Goal: Task Accomplishment & Management: Use online tool/utility

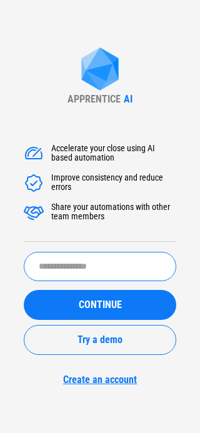
click at [97, 277] on input "text" at bounding box center [100, 266] width 152 height 29
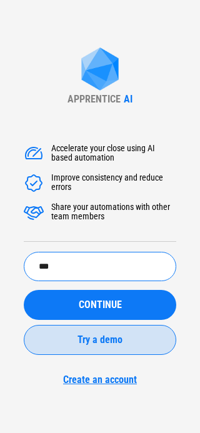
type input "*******"
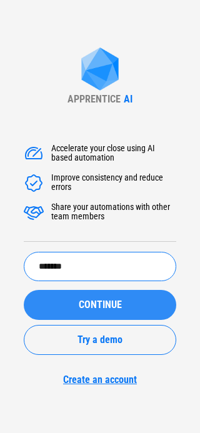
click at [74, 298] on button "CONTINUE" at bounding box center [100, 305] width 152 height 30
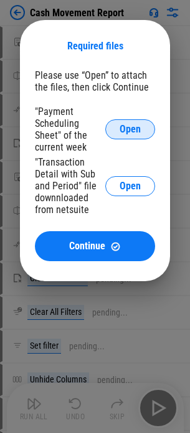
click at [128, 134] on span "Open" at bounding box center [130, 129] width 21 height 10
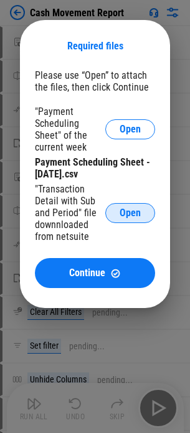
click at [118, 208] on button "Open" at bounding box center [131, 213] width 50 height 20
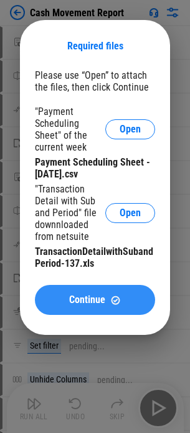
click at [72, 301] on span "Continue" at bounding box center [87, 300] width 36 height 10
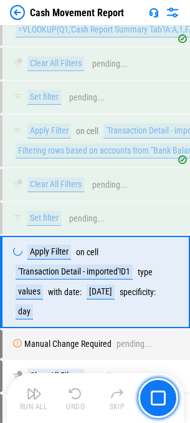
scroll to position [5254, 0]
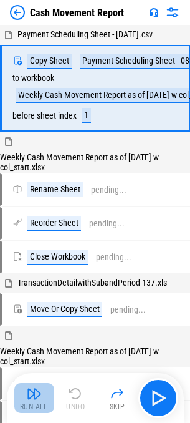
click at [39, 403] on div "Run All" at bounding box center [34, 406] width 28 height 7
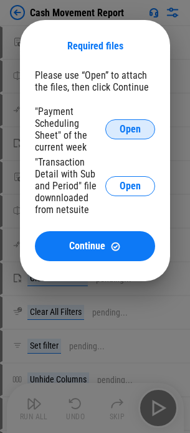
click at [122, 122] on button "Open" at bounding box center [131, 129] width 50 height 20
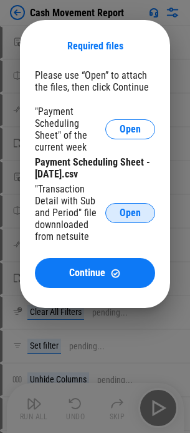
click at [131, 204] on button "Open" at bounding box center [131, 213] width 50 height 20
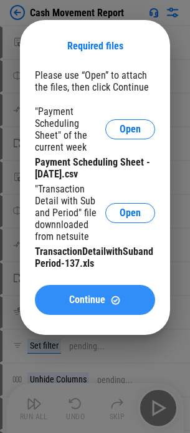
click at [96, 297] on span "Continue" at bounding box center [87, 300] width 36 height 10
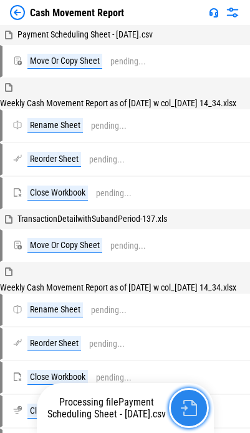
click at [182, 404] on img "button" at bounding box center [189, 408] width 16 height 16
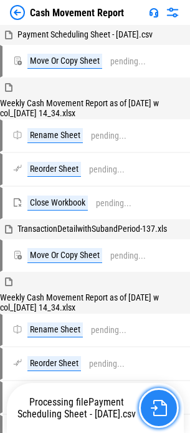
click at [161, 401] on img "button" at bounding box center [159, 408] width 16 height 16
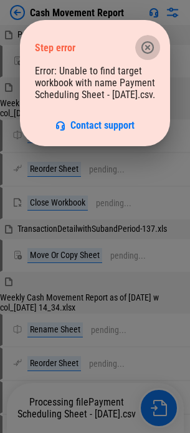
drag, startPoint x: 146, startPoint y: 49, endPoint x: 18, endPoint y: 28, distance: 129.1
click at [138, 49] on button "button" at bounding box center [148, 47] width 25 height 25
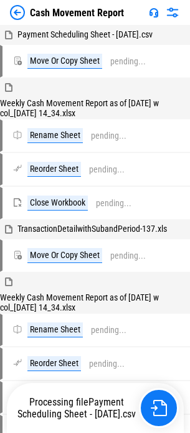
click at [11, 14] on img at bounding box center [17, 12] width 15 height 15
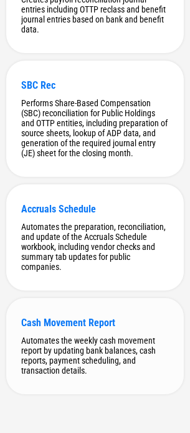
click at [66, 317] on div "Cash Movement Report" at bounding box center [95, 323] width 148 height 12
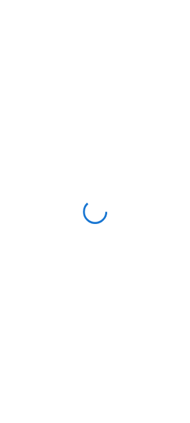
scroll to position [0, 0]
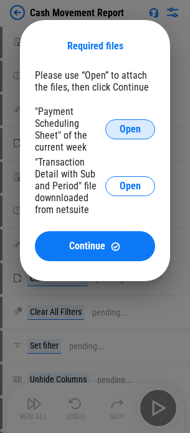
click at [132, 122] on button "Open" at bounding box center [131, 129] width 50 height 20
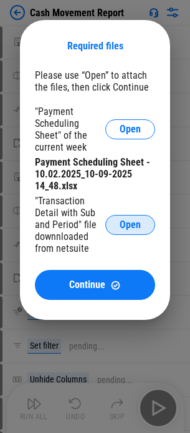
click at [153, 219] on button "Open" at bounding box center [131, 225] width 50 height 20
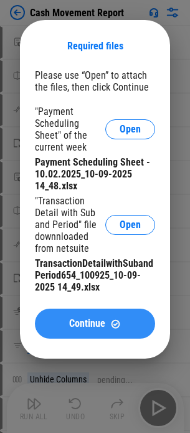
click at [84, 319] on span "Continue" at bounding box center [87, 324] width 36 height 10
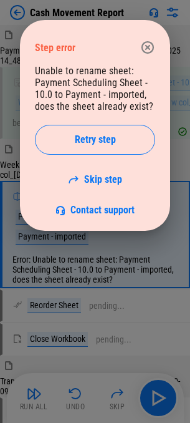
drag, startPoint x: 147, startPoint y: 46, endPoint x: 130, endPoint y: 62, distance: 23.9
click at [147, 46] on icon "button" at bounding box center [148, 47] width 15 height 15
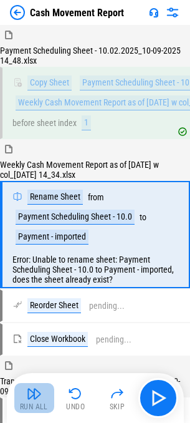
click at [24, 394] on button "Run All" at bounding box center [34, 398] width 40 height 30
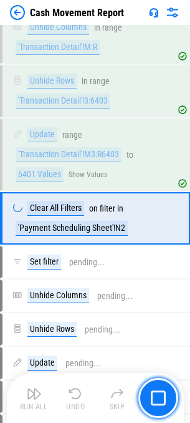
scroll to position [806, 0]
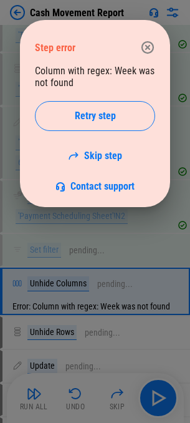
click at [147, 44] on icon "button" at bounding box center [148, 47] width 15 height 15
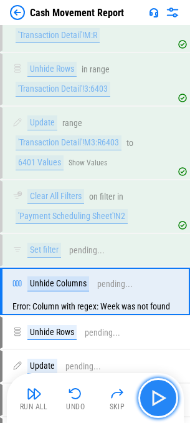
click at [159, 402] on img "button" at bounding box center [159, 398] width 20 height 20
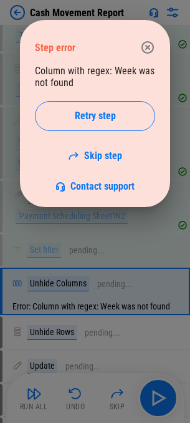
click at [149, 43] on icon "button" at bounding box center [148, 47] width 15 height 15
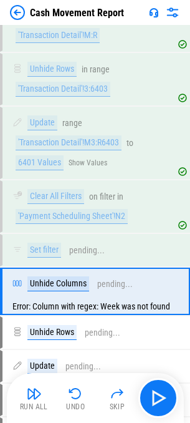
click at [107, 309] on div "Error: Column with regex: Week was not found" at bounding box center [95, 306] width 187 height 15
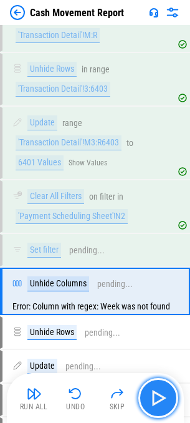
click at [157, 405] on img "button" at bounding box center [159, 398] width 20 height 20
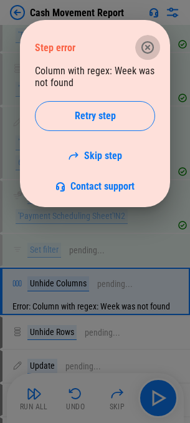
drag, startPoint x: 148, startPoint y: 39, endPoint x: 64, endPoint y: 352, distance: 323.5
click at [147, 39] on button "button" at bounding box center [148, 47] width 25 height 25
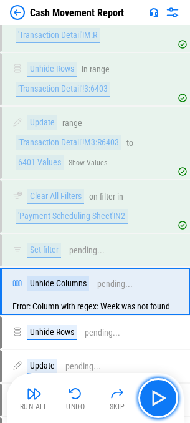
click at [172, 394] on button "button" at bounding box center [159, 398] width 40 height 40
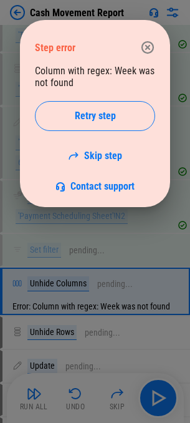
click at [147, 51] on icon "button" at bounding box center [148, 47] width 15 height 15
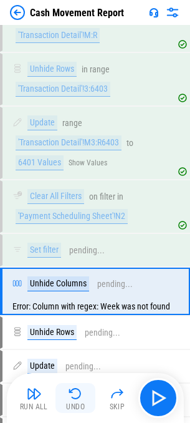
click at [74, 405] on div "Undo" at bounding box center [75, 406] width 19 height 7
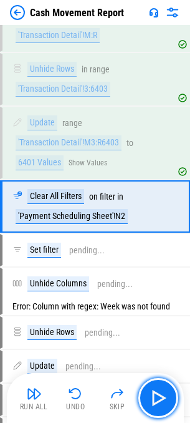
click at [178, 397] on button "button" at bounding box center [159, 398] width 40 height 40
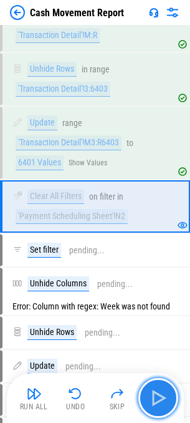
click at [176, 395] on button "button" at bounding box center [159, 398] width 40 height 40
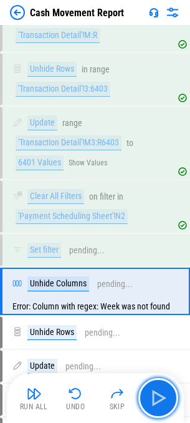
click at [169, 395] on button "button" at bounding box center [159, 398] width 40 height 40
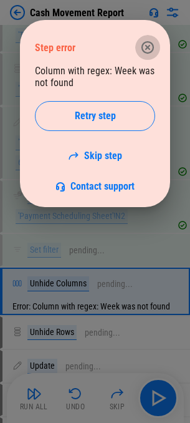
click at [154, 52] on icon "button" at bounding box center [148, 47] width 15 height 15
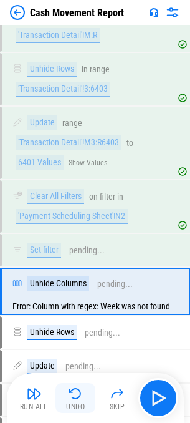
click at [76, 397] on img "button" at bounding box center [75, 394] width 15 height 15
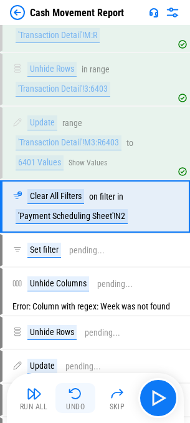
click at [76, 397] on img "button" at bounding box center [75, 394] width 15 height 15
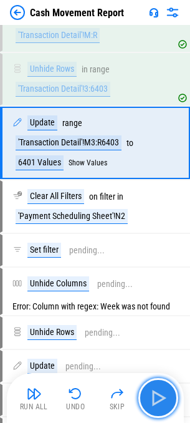
click at [152, 394] on img "button" at bounding box center [159, 398] width 20 height 20
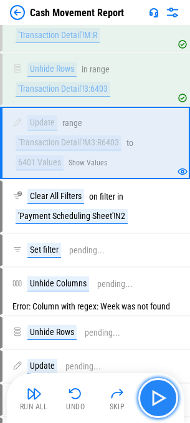
click at [159, 393] on img "button" at bounding box center [159, 398] width 20 height 20
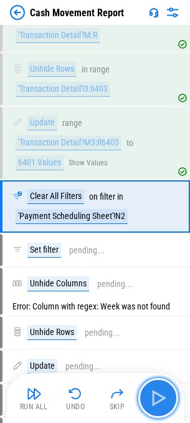
click at [159, 393] on img "button" at bounding box center [159, 398] width 20 height 20
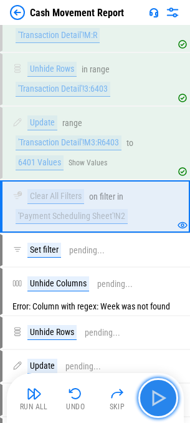
click at [159, 393] on img "button" at bounding box center [159, 398] width 20 height 20
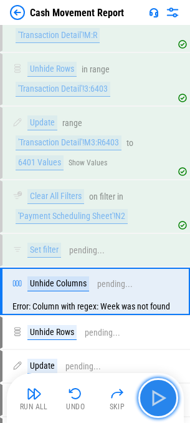
click at [159, 393] on img "button" at bounding box center [159, 398] width 20 height 20
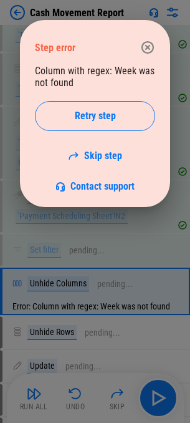
click at [147, 42] on icon "button" at bounding box center [148, 47] width 12 height 12
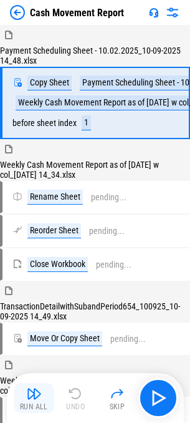
click at [32, 400] on img "button" at bounding box center [34, 394] width 15 height 15
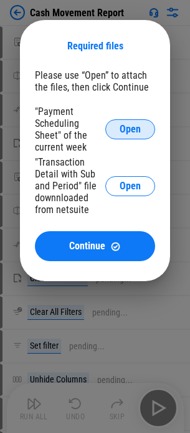
click at [126, 126] on span "Open" at bounding box center [130, 129] width 21 height 10
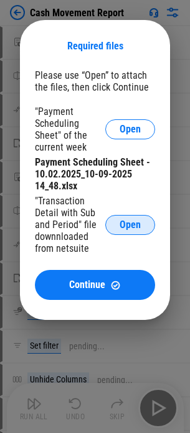
click at [136, 221] on span "Open" at bounding box center [130, 225] width 21 height 10
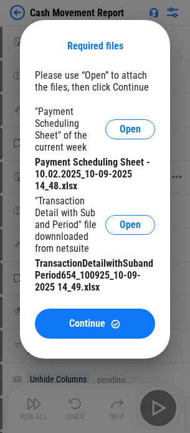
click at [113, 321] on img at bounding box center [116, 324] width 11 height 11
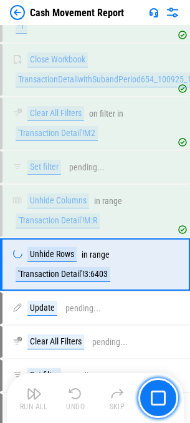
scroll to position [679, 0]
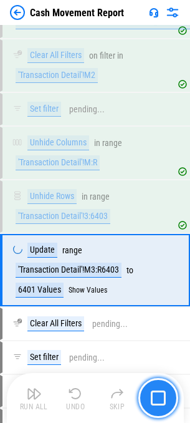
click at [156, 394] on img "button" at bounding box center [158, 398] width 15 height 15
click at [158, 395] on img "button" at bounding box center [158, 398] width 15 height 15
click at [161, 400] on img "button" at bounding box center [158, 398] width 15 height 15
click at [162, 401] on img "button" at bounding box center [158, 398] width 15 height 15
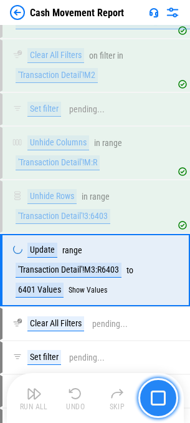
click at [162, 401] on img "button" at bounding box center [158, 398] width 15 height 15
click at [162, 402] on img "button" at bounding box center [158, 398] width 15 height 15
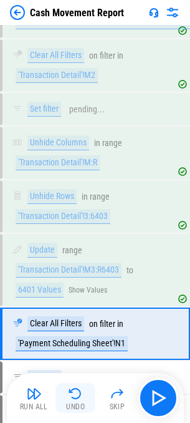
click at [80, 403] on div "Undo" at bounding box center [75, 406] width 19 height 7
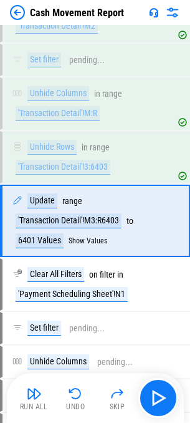
scroll to position [743, 0]
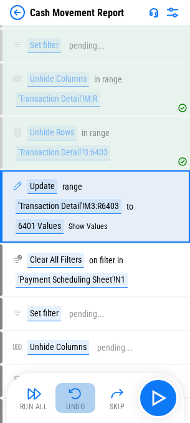
click at [75, 398] on img "button" at bounding box center [75, 394] width 15 height 15
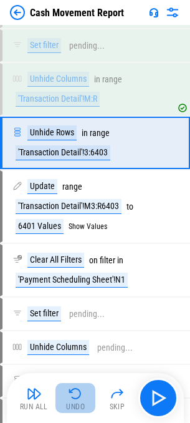
click at [75, 398] on img "button" at bounding box center [75, 394] width 15 height 15
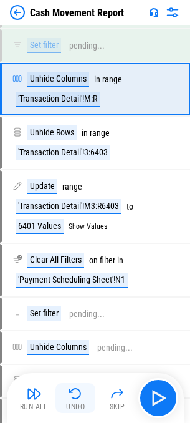
click at [75, 398] on img "button" at bounding box center [75, 394] width 15 height 15
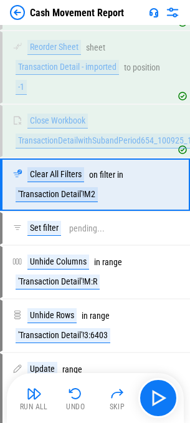
scroll to position [538, 0]
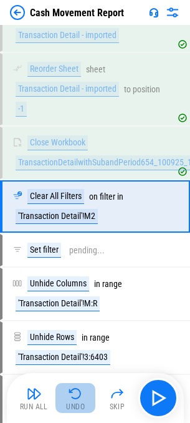
click at [76, 398] on img "button" at bounding box center [75, 394] width 15 height 15
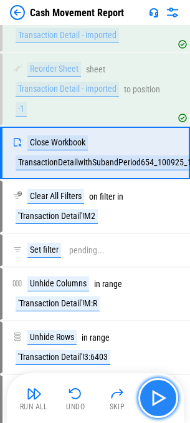
click at [167, 397] on img "button" at bounding box center [159, 398] width 20 height 20
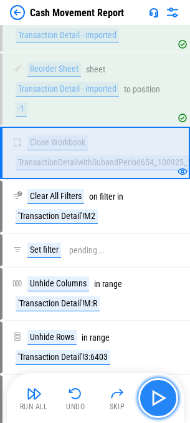
click at [167, 397] on img "button" at bounding box center [159, 398] width 20 height 20
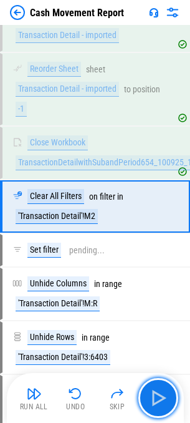
click at [167, 398] on img "button" at bounding box center [159, 398] width 20 height 20
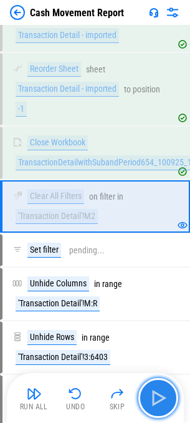
click at [167, 399] on img "button" at bounding box center [159, 398] width 20 height 20
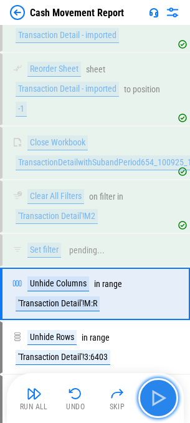
click at [167, 399] on img "button" at bounding box center [159, 398] width 20 height 20
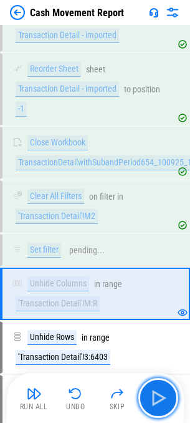
click at [161, 397] on img "button" at bounding box center [159, 398] width 20 height 20
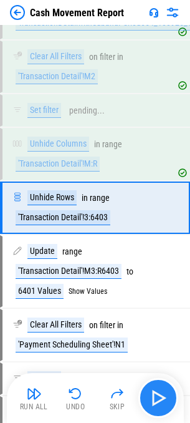
scroll to position [679, 0]
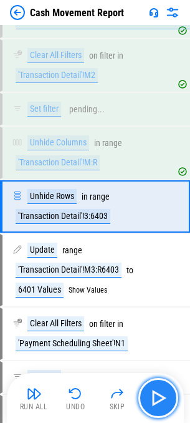
click at [163, 397] on img "button" at bounding box center [159, 398] width 20 height 20
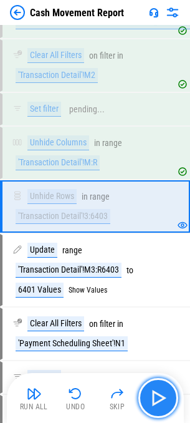
click at [159, 405] on img "button" at bounding box center [159, 398] width 20 height 20
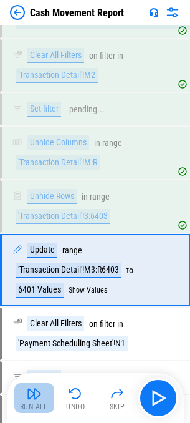
click at [29, 398] on img "button" at bounding box center [34, 394] width 15 height 15
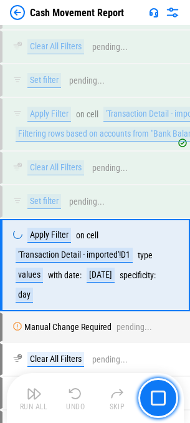
scroll to position [5200, 0]
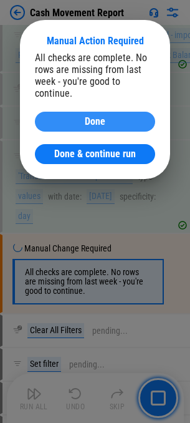
click at [120, 116] on button "Done" at bounding box center [95, 122] width 121 height 20
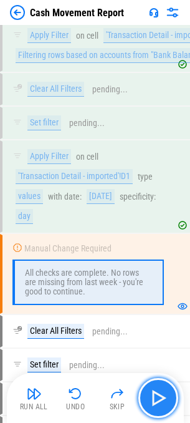
click at [174, 392] on button "button" at bounding box center [159, 398] width 40 height 40
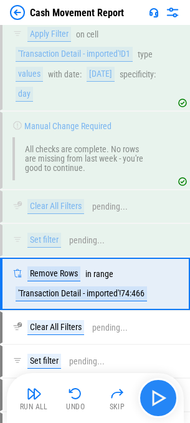
scroll to position [5420, 0]
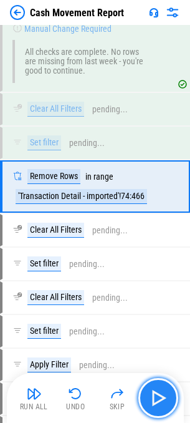
click at [168, 393] on img "button" at bounding box center [159, 398] width 20 height 20
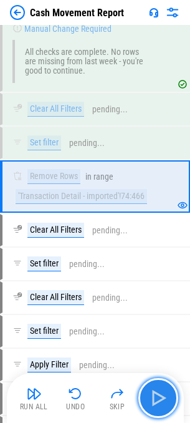
click at [161, 397] on img "button" at bounding box center [159, 398] width 20 height 20
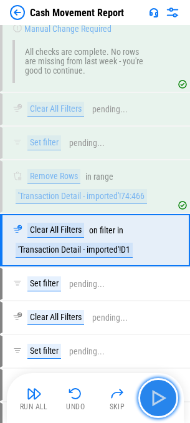
click at [161, 398] on img "button" at bounding box center [159, 398] width 20 height 20
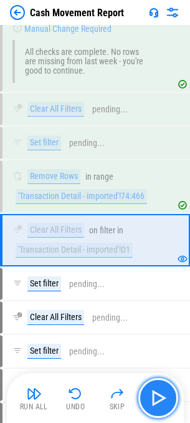
click at [161, 398] on img "button" at bounding box center [159, 398] width 20 height 20
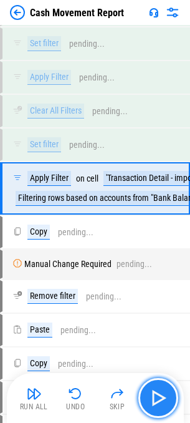
scroll to position [5730, 0]
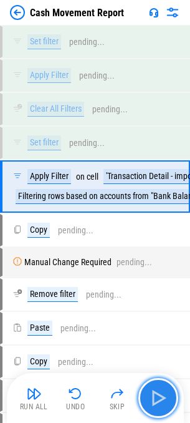
click at [161, 397] on img "button" at bounding box center [159, 398] width 20 height 20
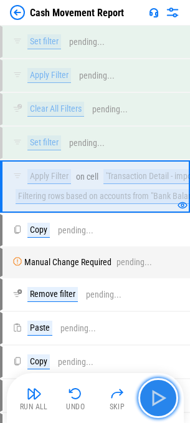
click at [161, 397] on img "button" at bounding box center [159, 398] width 20 height 20
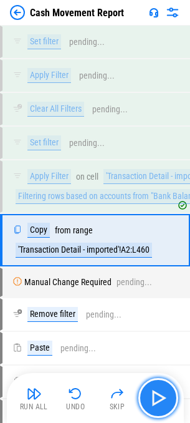
click at [161, 397] on img "button" at bounding box center [159, 398] width 20 height 20
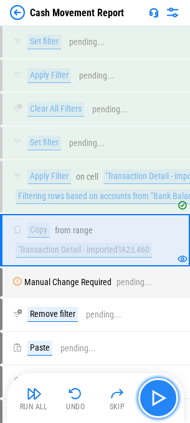
click at [161, 397] on img "button" at bounding box center [159, 398] width 20 height 20
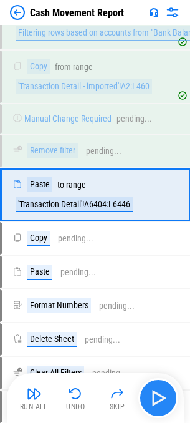
scroll to position [5902, 0]
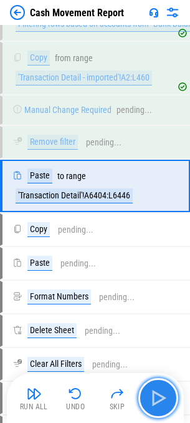
click at [161, 397] on img "button" at bounding box center [159, 398] width 20 height 20
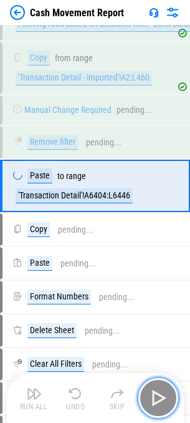
click at [161, 397] on img "button" at bounding box center [159, 398] width 20 height 20
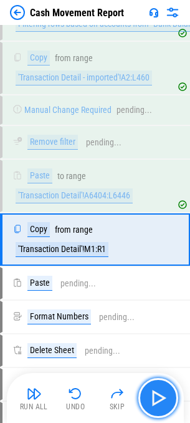
click at [161, 396] on img "button" at bounding box center [159, 398] width 20 height 20
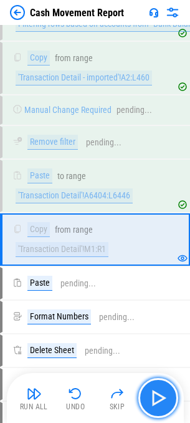
click at [161, 397] on img "button" at bounding box center [159, 398] width 20 height 20
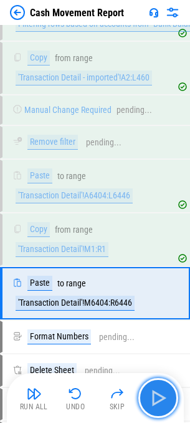
click at [161, 395] on img "button" at bounding box center [159, 398] width 20 height 20
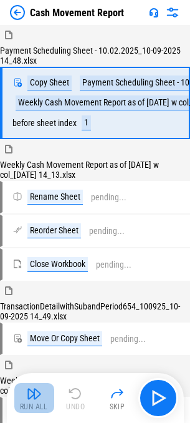
click at [34, 397] on img "button" at bounding box center [34, 394] width 15 height 15
